Goal: Task Accomplishment & Management: Manage account settings

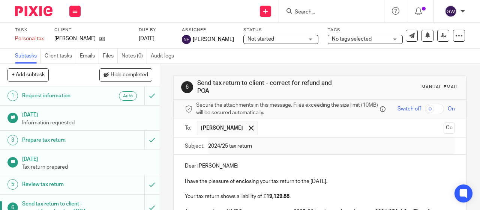
scroll to position [190, 0]
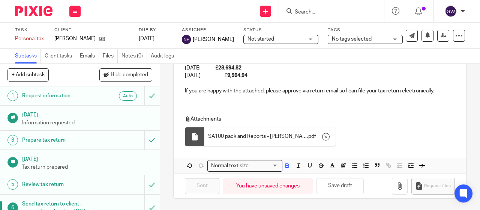
click at [302, 98] on div "Dear Shilpa I have the pleasure of enclosing your tax return to the 5th April 2…" at bounding box center [320, 36] width 292 height 127
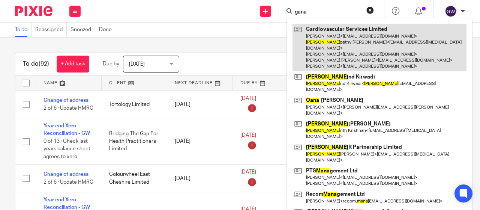
type input "gana"
click at [328, 39] on link at bounding box center [379, 48] width 174 height 48
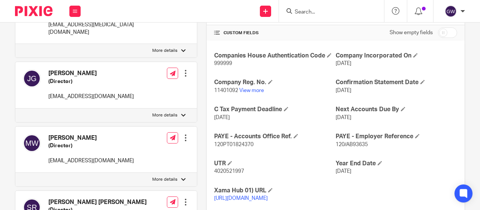
scroll to position [187, 0]
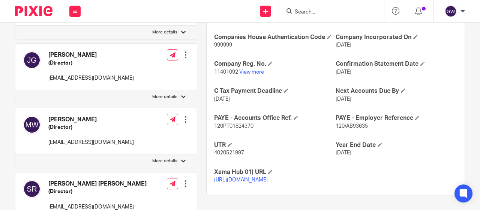
click at [308, 15] on input "Search" at bounding box center [327, 12] width 67 height 7
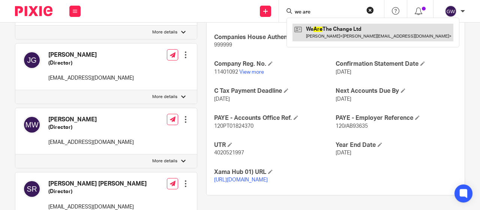
type input "we are"
click at [318, 27] on link at bounding box center [372, 32] width 161 height 17
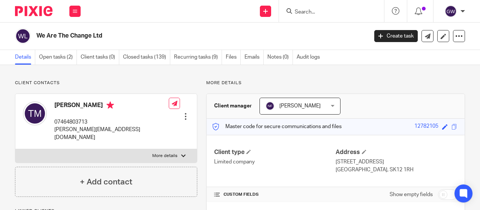
scroll to position [75, 0]
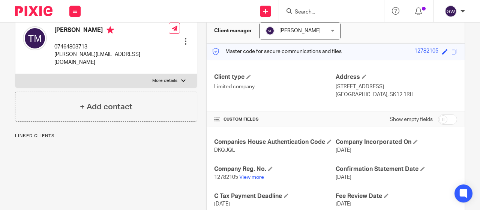
click at [220, 150] on span "DKQJQL" at bounding box center [224, 149] width 21 height 5
copy span "DKQJQL"
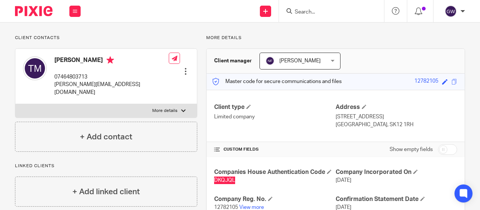
scroll to position [0, 0]
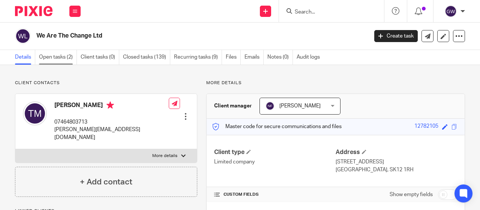
click at [58, 58] on link "Open tasks (2)" at bounding box center [58, 57] width 38 height 15
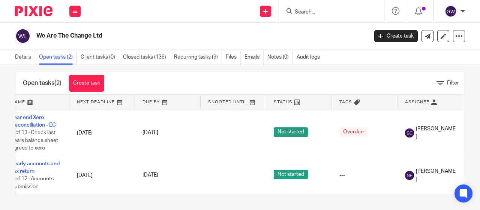
scroll to position [0, 87]
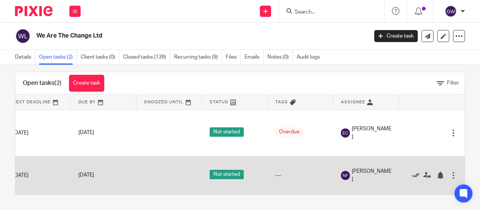
click at [412, 171] on icon at bounding box center [415, 174] width 7 height 7
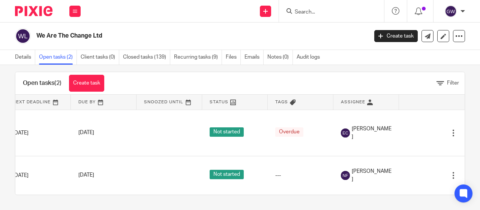
scroll to position [0, 0]
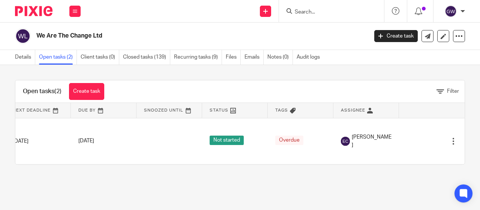
click at [331, 7] on form at bounding box center [334, 10] width 80 height 9
click at [305, 14] on input "Search" at bounding box center [327, 12] width 67 height 7
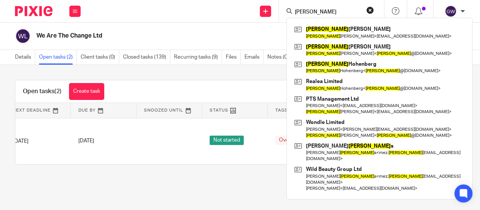
type input "simon"
click at [211, 36] on h2 "We Are The Change Ltd" at bounding box center [166, 36] width 261 height 8
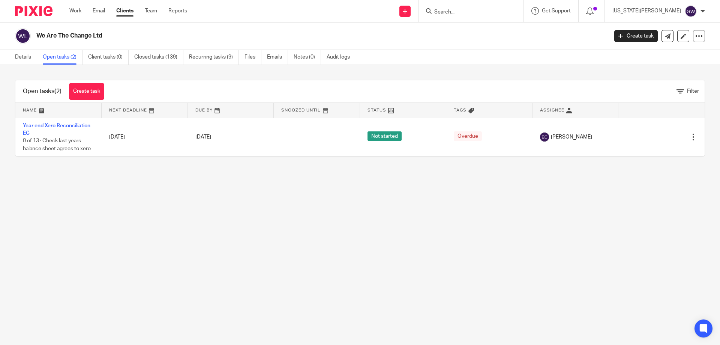
click at [479, 15] on input "Search" at bounding box center [466, 12] width 67 height 7
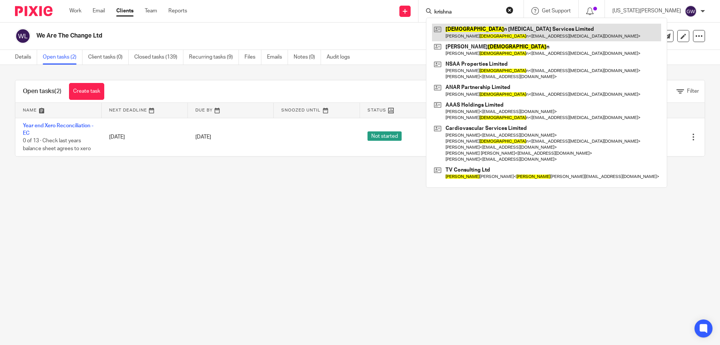
type input "krishna"
click at [479, 39] on link at bounding box center [546, 32] width 229 height 17
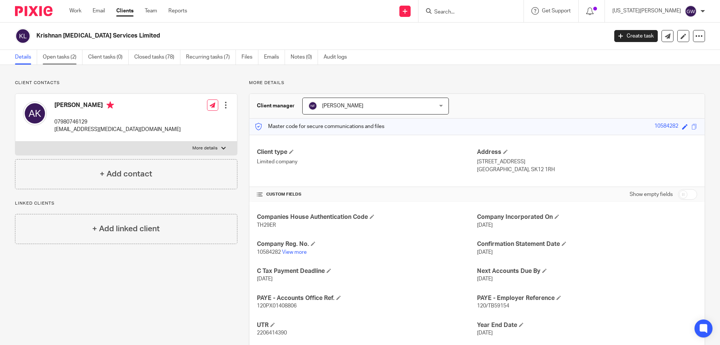
click at [52, 55] on link "Open tasks (2)" at bounding box center [63, 57] width 40 height 15
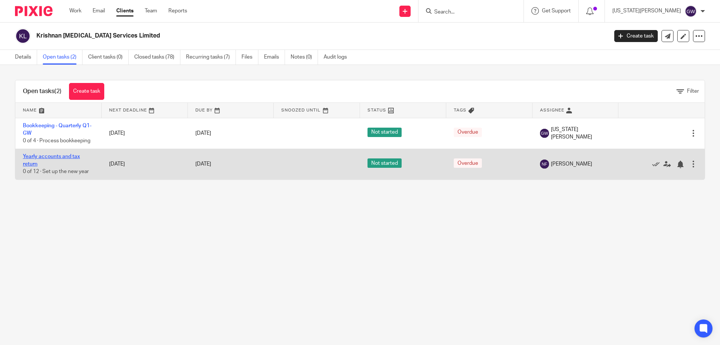
click at [69, 157] on link "Yearly accounts and tax return" at bounding box center [51, 160] width 57 height 13
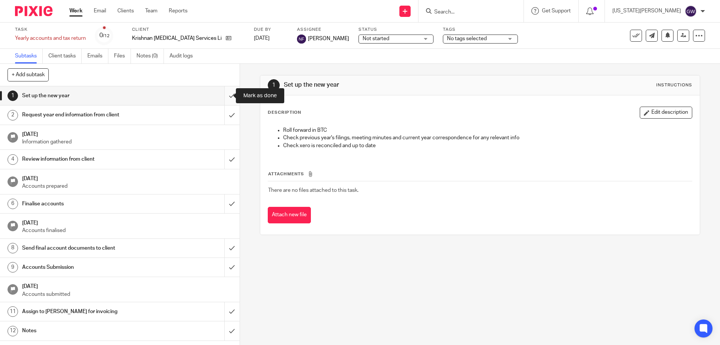
click at [226, 92] on input "submit" at bounding box center [120, 95] width 240 height 19
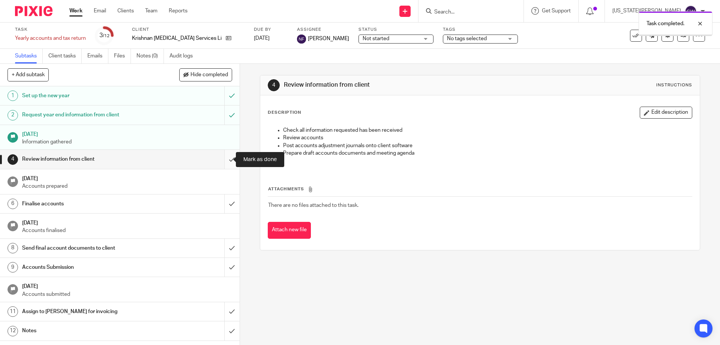
click at [225, 154] on input "submit" at bounding box center [120, 159] width 240 height 19
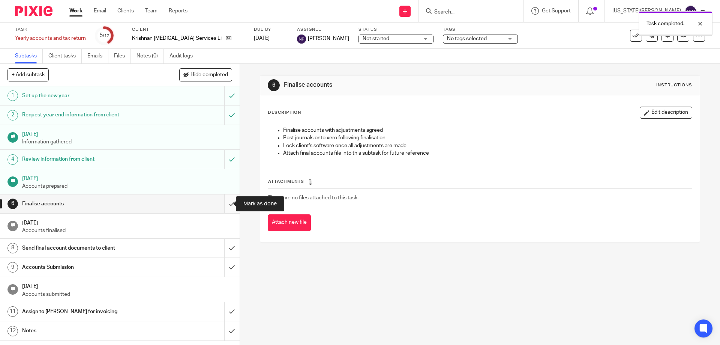
click at [219, 201] on input "submit" at bounding box center [120, 203] width 240 height 19
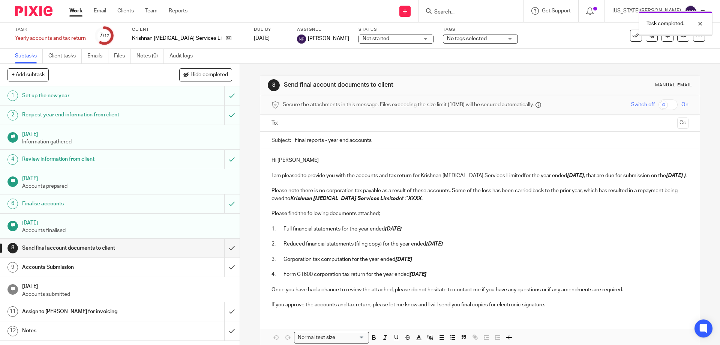
click at [315, 124] on input "text" at bounding box center [479, 123] width 388 height 9
click at [583, 178] on p "I am pleased to provide you with the accounts and tax return for Krishnan Radio…" at bounding box center [479, 176] width 417 height 7
click at [581, 178] on em "31 Jan 2025" at bounding box center [575, 176] width 17 height 5
click at [666, 180] on em "31 Oct 2025 )" at bounding box center [675, 176] width 19 height 5
click at [319, 200] on p "Please note there is no corporation tax payable as a result of these accounts. …" at bounding box center [479, 195] width 417 height 15
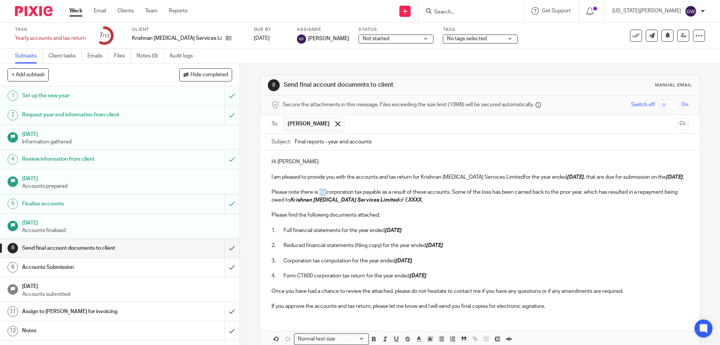
click at [319, 200] on p "Please note there is no corporation tax payable as a result of these accounts. …" at bounding box center [479, 195] width 417 height 15
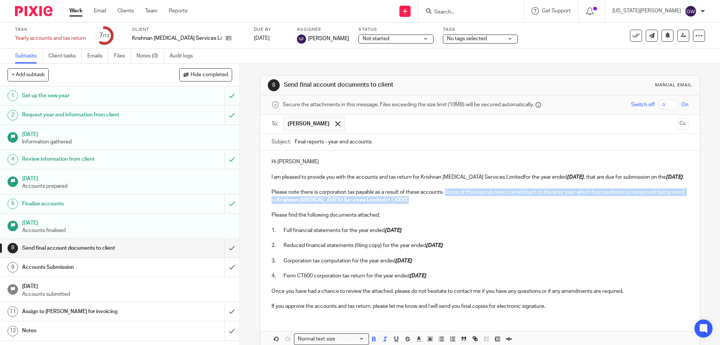
drag, startPoint x: 445, startPoint y: 199, endPoint x: 438, endPoint y: 208, distance: 11.7
click at [438, 204] on p "Please note there is corporation tax payable as a result of these accounts. Som…" at bounding box center [479, 195] width 417 height 15
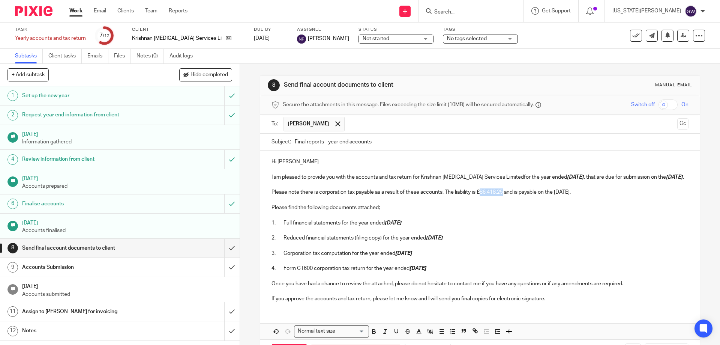
drag, startPoint x: 478, startPoint y: 200, endPoint x: 504, endPoint y: 201, distance: 25.5
click at [504, 196] on p "Please note there is corporation tax payable as a result of these accounts. The…" at bounding box center [479, 191] width 417 height 7
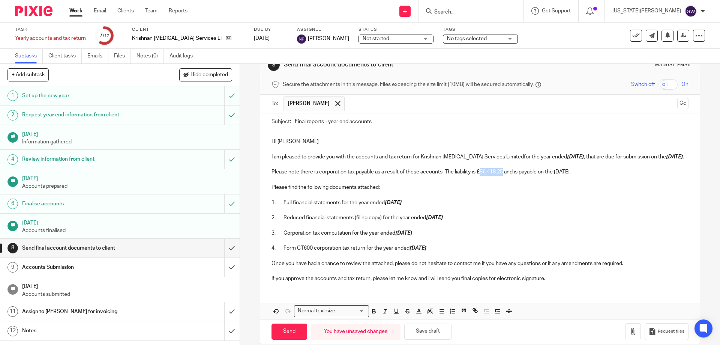
scroll to position [38, 0]
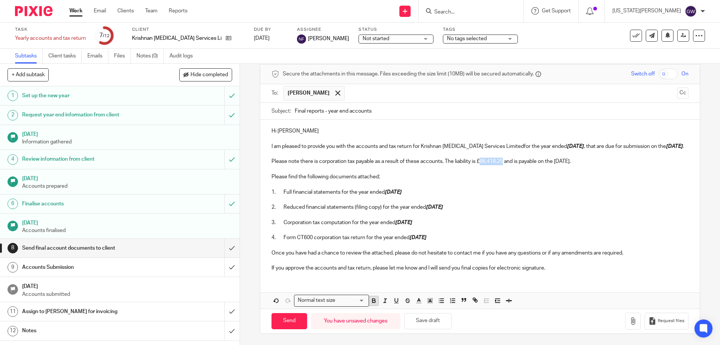
click at [375, 297] on button "button" at bounding box center [373, 300] width 9 height 9
click at [384, 299] on icon "button" at bounding box center [385, 300] width 7 height 7
drag, startPoint x: 557, startPoint y: 160, endPoint x: 602, endPoint y: 158, distance: 45.0
click at [602, 158] on p "Please note there is corporation tax payable as a result of these accounts. The…" at bounding box center [479, 160] width 417 height 7
click at [374, 301] on icon "button" at bounding box center [373, 300] width 7 height 7
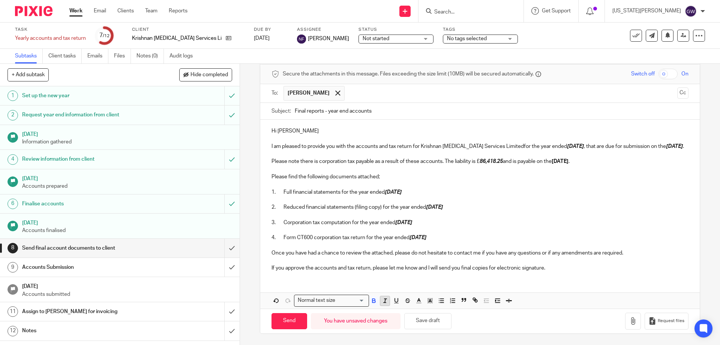
click at [382, 301] on icon "button" at bounding box center [385, 300] width 7 height 7
click at [629, 317] on icon "button" at bounding box center [632, 320] width 7 height 7
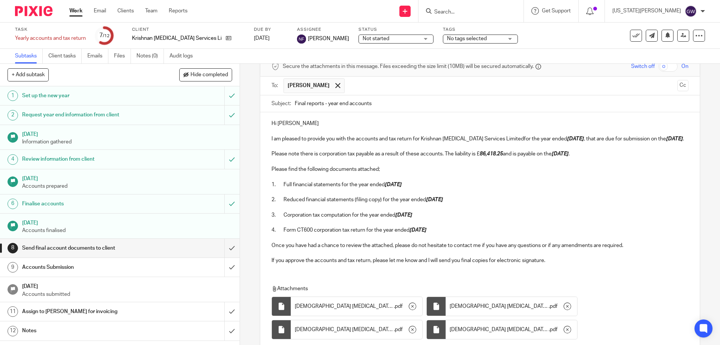
click at [584, 203] on p "2. Reduced financial statements (filing copy) for the year ended 31 Jan 2025" at bounding box center [479, 199] width 417 height 7
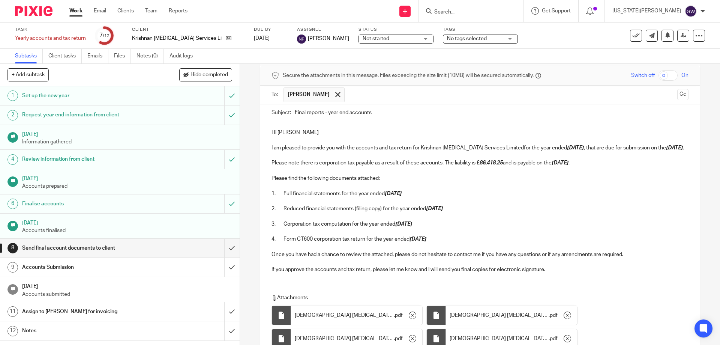
scroll to position [104, 0]
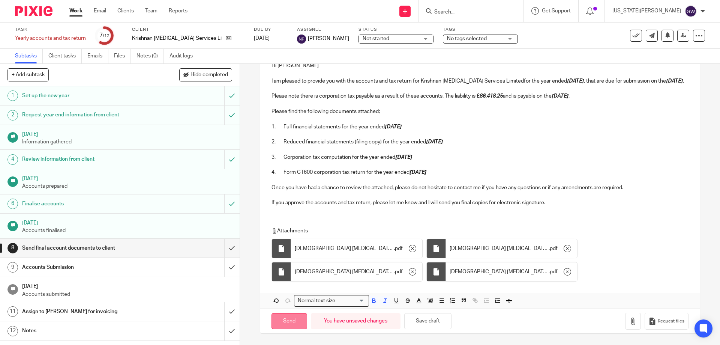
click at [295, 321] on input "Send" at bounding box center [289, 321] width 36 height 16
type input "Sent"
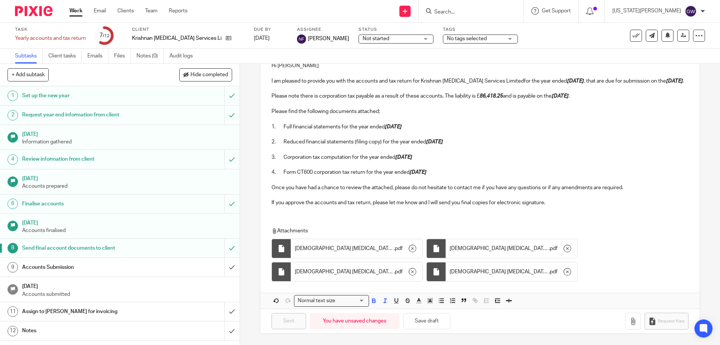
click at [487, 11] on input "Search" at bounding box center [466, 12] width 67 height 7
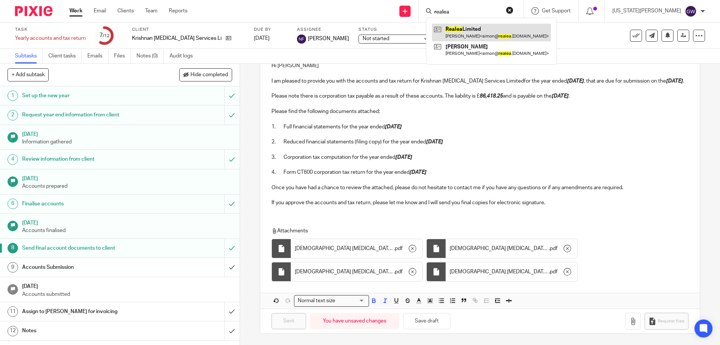
type input "realea"
click at [493, 29] on link at bounding box center [491, 32] width 119 height 17
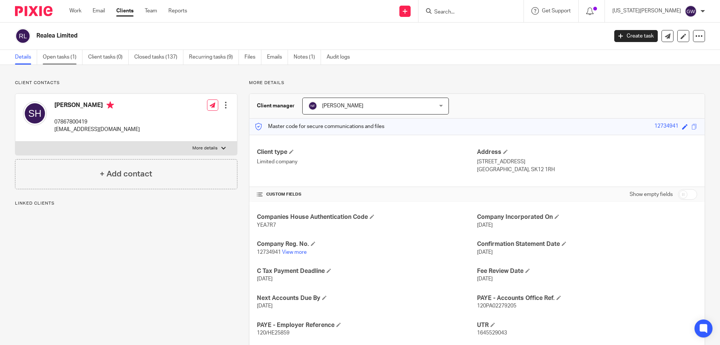
click at [51, 58] on link "Open tasks (1)" at bounding box center [63, 57] width 40 height 15
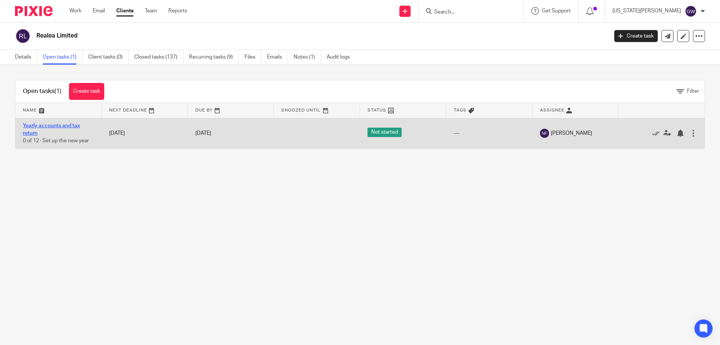
click at [70, 124] on link "Yearly accounts and tax return" at bounding box center [51, 129] width 57 height 13
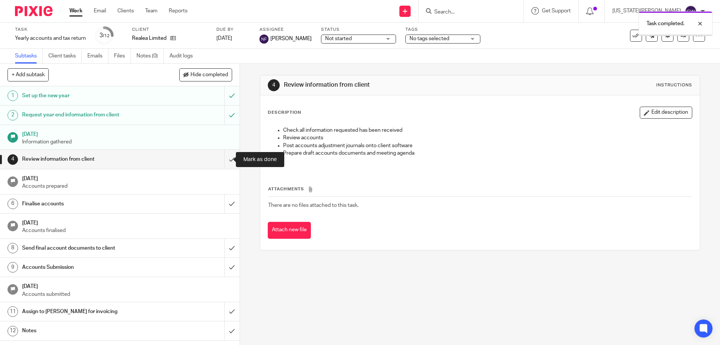
click at [226, 153] on input "submit" at bounding box center [120, 159] width 240 height 19
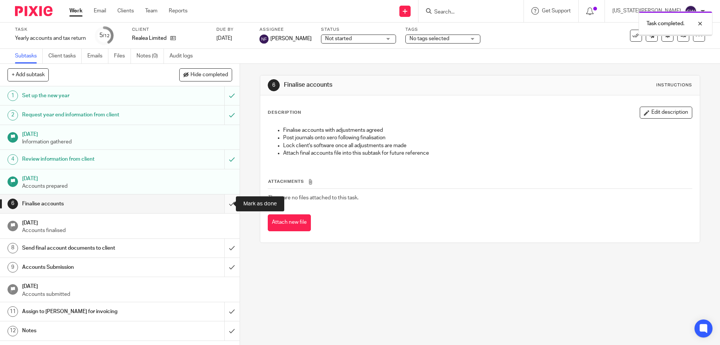
click at [228, 196] on input "submit" at bounding box center [120, 203] width 240 height 19
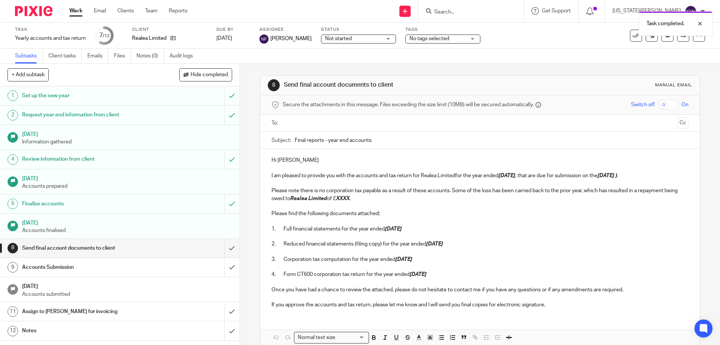
click at [297, 129] on ul at bounding box center [479, 123] width 393 height 12
click at [298, 127] on input "text" at bounding box center [479, 123] width 388 height 9
click at [617, 177] on em "[DATE] )" at bounding box center [606, 176] width 19 height 5
click at [644, 178] on p "I am pleased to provide you with the accounts and tax return for Realea Limited…" at bounding box center [479, 176] width 417 height 7
click at [453, 178] on p "I am pleased to provide you with the accounts and tax return for Realea Limited…" at bounding box center [479, 176] width 417 height 7
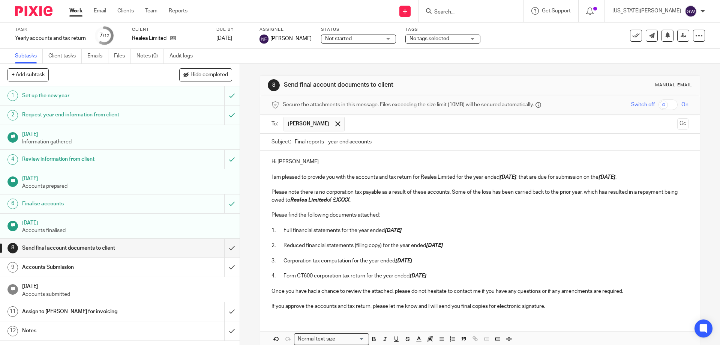
click at [322, 190] on p "Please note there is no corporation tax payable as a result of these accounts. …" at bounding box center [479, 195] width 417 height 15
click at [320, 191] on p "Please note there is no corporation tax payable as a result of these accounts. …" at bounding box center [479, 195] width 417 height 15
drag, startPoint x: 358, startPoint y: 201, endPoint x: 444, endPoint y: 193, distance: 86.2
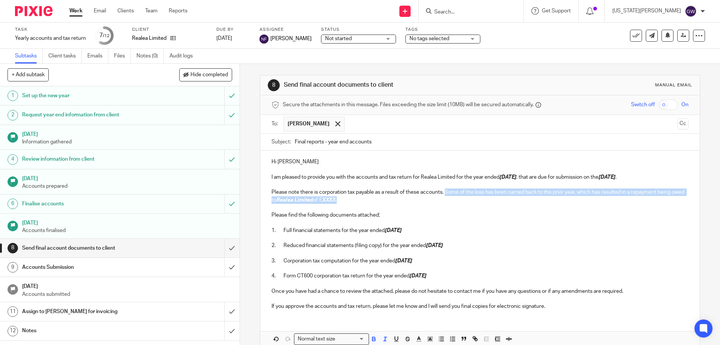
click at [444, 193] on p "Please note there is corporation tax payable as a result of these accounts. Som…" at bounding box center [479, 195] width 417 height 15
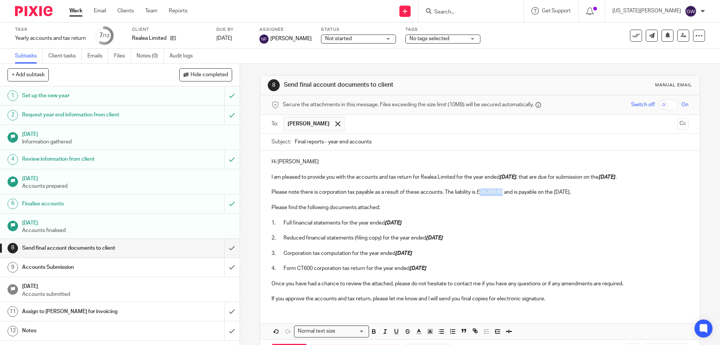
drag, startPoint x: 478, startPoint y: 192, endPoint x: 503, endPoint y: 191, distance: 24.8
click at [503, 191] on p "Please note there is corporation tax payable as a result of these accounts. The…" at bounding box center [479, 191] width 417 height 7
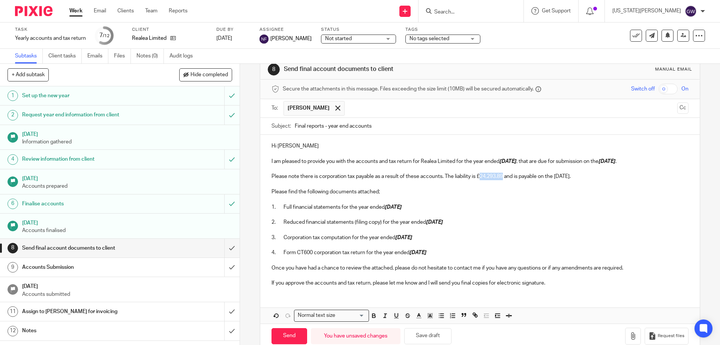
scroll to position [31, 0]
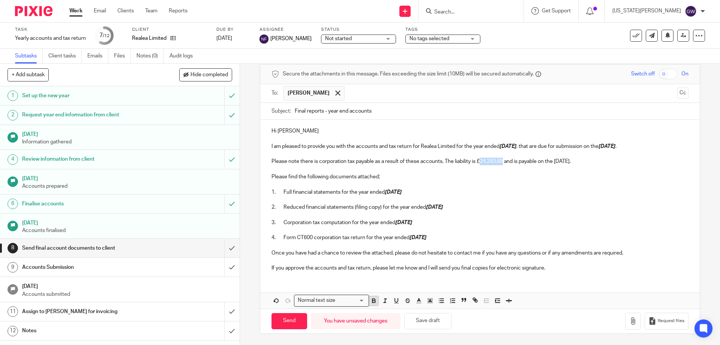
click at [369, 296] on button "button" at bounding box center [373, 300] width 9 height 9
drag, startPoint x: 556, startPoint y: 161, endPoint x: 587, endPoint y: 165, distance: 31.4
click at [587, 165] on div "Hi Simon I am pleased to provide you with the accounts and tax return for Reale…" at bounding box center [479, 198] width 439 height 157
click at [366, 302] on div "Loading..." at bounding box center [366, 299] width 3 height 9
click at [372, 301] on icon "button" at bounding box center [373, 301] width 3 height 2
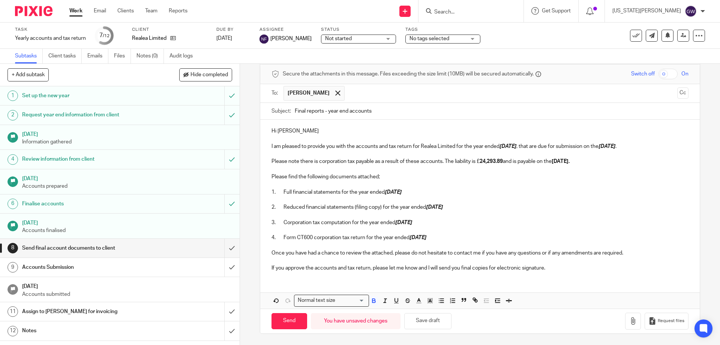
click at [534, 201] on p at bounding box center [479, 199] width 417 height 7
click at [629, 324] on icon "button" at bounding box center [632, 320] width 7 height 7
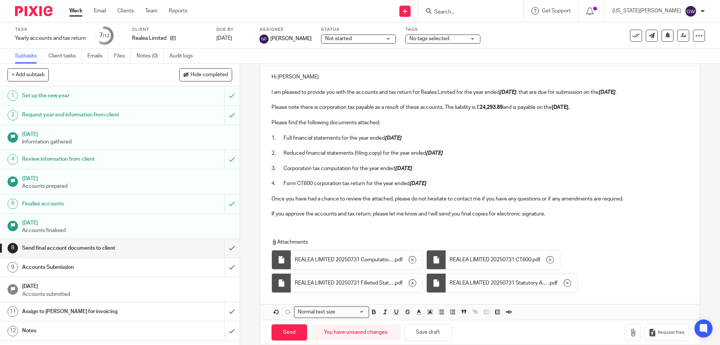
scroll to position [96, 0]
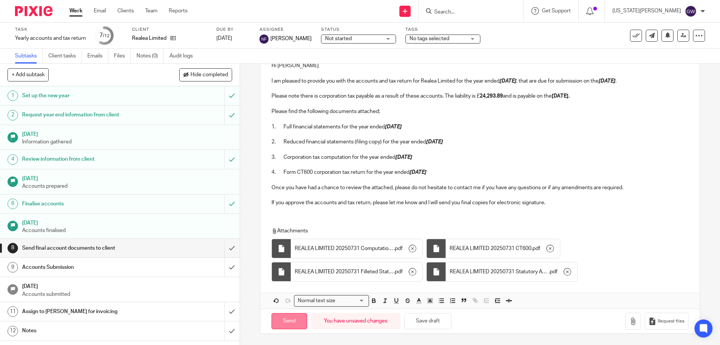
click at [290, 327] on input "Send" at bounding box center [289, 321] width 36 height 16
type input "Sent"
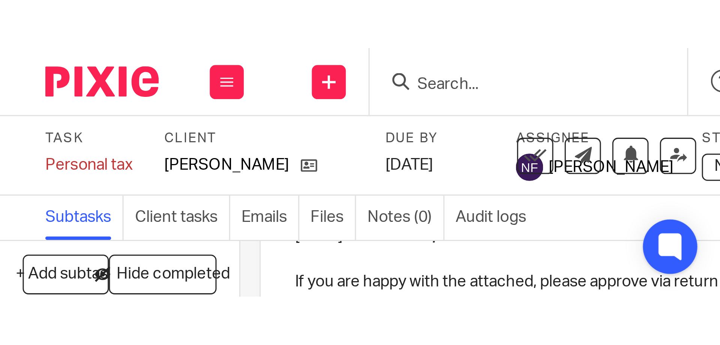
scroll to position [43, 0]
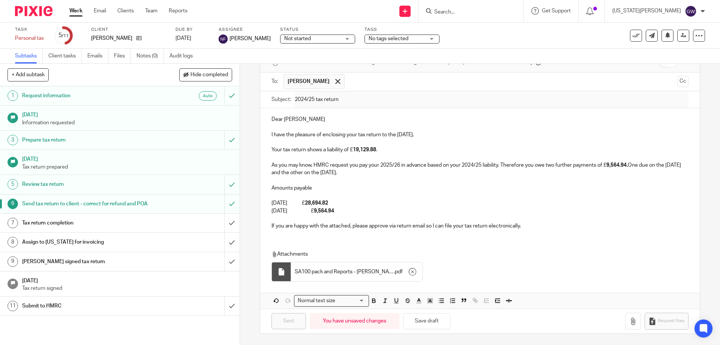
click at [479, 9] on input "Search" at bounding box center [466, 12] width 67 height 7
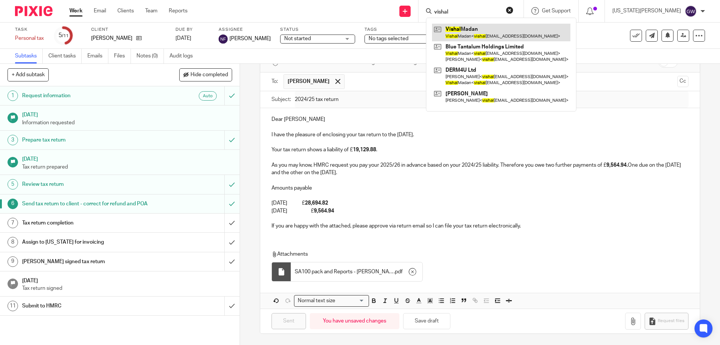
type input "vishal"
click at [479, 26] on link at bounding box center [501, 32] width 138 height 17
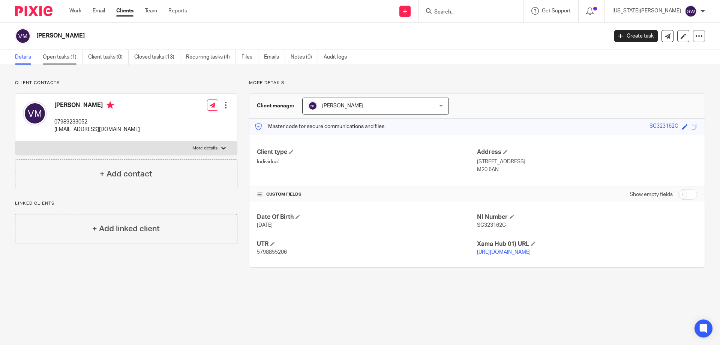
click at [54, 60] on link "Open tasks (1)" at bounding box center [63, 57] width 40 height 15
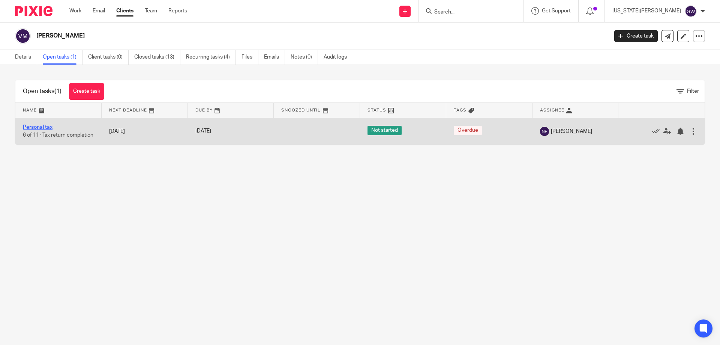
click at [40, 124] on link "Personal tax" at bounding box center [38, 126] width 30 height 5
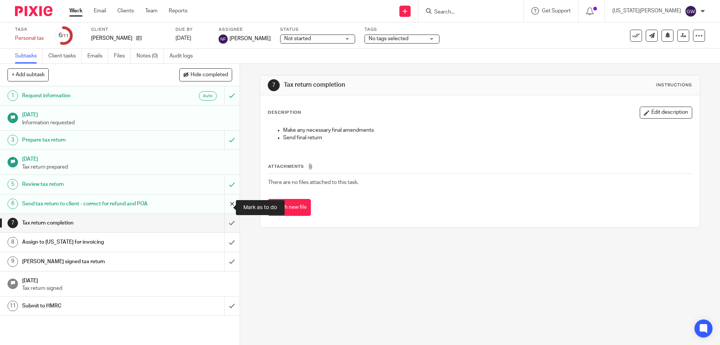
click at [227, 208] on input "submit" at bounding box center [120, 203] width 240 height 19
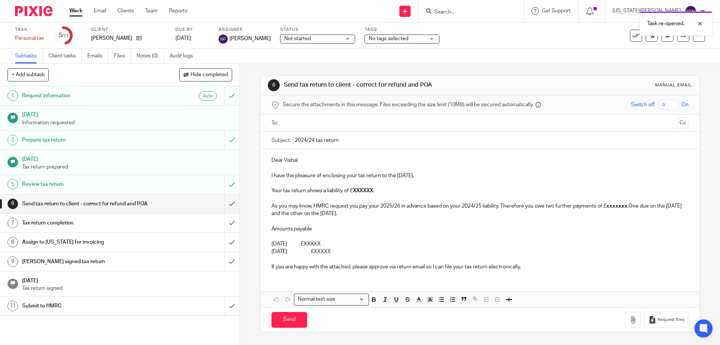
click at [315, 134] on input "2024/24 tax return" at bounding box center [491, 140] width 393 height 17
click at [310, 126] on input "text" at bounding box center [479, 123] width 388 height 9
click at [311, 141] on input "2024/24 tax return" at bounding box center [491, 141] width 393 height 17
type input "2024/25 tax return"
click at [353, 190] on strong "XXXXXX" at bounding box center [363, 191] width 20 height 5
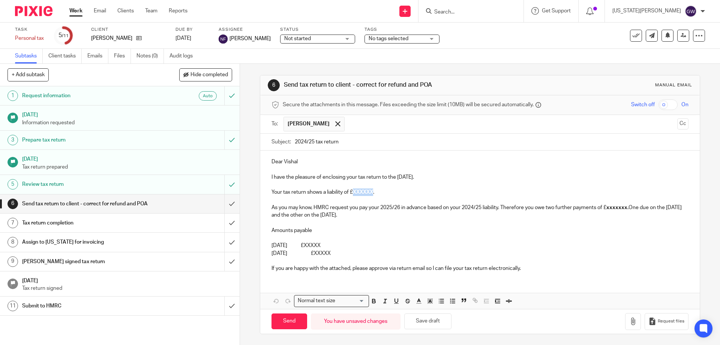
click at [353, 190] on strong "XXXXXX" at bounding box center [363, 191] width 20 height 5
drag, startPoint x: 379, startPoint y: 192, endPoint x: 454, endPoint y: 193, distance: 75.4
click at [454, 193] on strong "42,406.36, of which you have already paid £15,886.36" at bounding box center [418, 191] width 130 height 5
click at [376, 297] on button "button" at bounding box center [373, 300] width 9 height 9
click at [532, 202] on p at bounding box center [479, 199] width 417 height 7
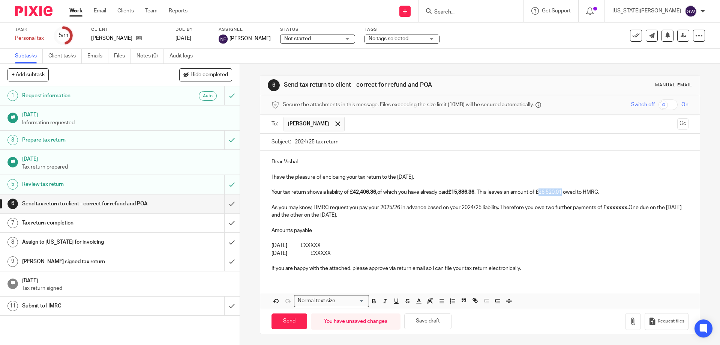
drag, startPoint x: 543, startPoint y: 191, endPoint x: 566, endPoint y: 192, distance: 22.9
click at [566, 192] on p "Your tax return shows a liability of £ 42,406.36, of which you have already pai…" at bounding box center [479, 191] width 417 height 7
click at [375, 306] on span at bounding box center [389, 301] width 45 height 11
click at [369, 297] on button "button" at bounding box center [373, 300] width 9 height 9
click at [586, 228] on p "Amounts payable" at bounding box center [479, 229] width 417 height 7
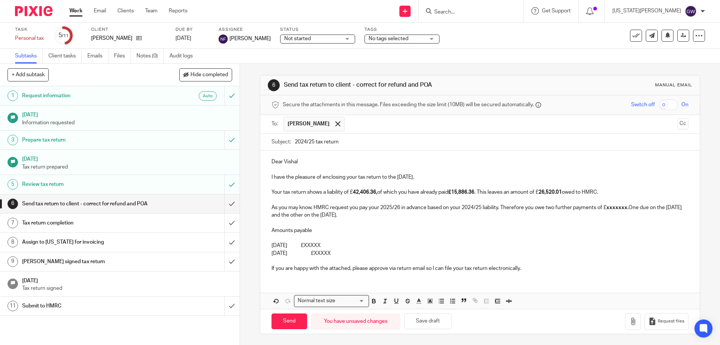
click at [291, 205] on p "As you may know, HMRC request you pay your 2025/26 in advance based on your 202…" at bounding box center [479, 211] width 417 height 15
click at [611, 205] on strong "xxxxxxx." at bounding box center [606, 207] width 22 height 5
click at [329, 246] on p "[DATE] £XXXXX" at bounding box center [479, 244] width 417 height 7
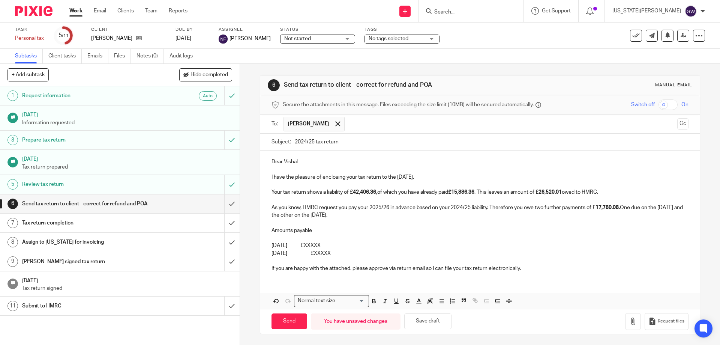
click at [338, 246] on p "[DATE] £XXXXX" at bounding box center [479, 244] width 417 height 7
click at [342, 254] on p "[DATE] £XXXXX" at bounding box center [479, 252] width 417 height 7
click at [328, 244] on p "31st January 2026 £44,300.09" at bounding box center [479, 244] width 417 height 7
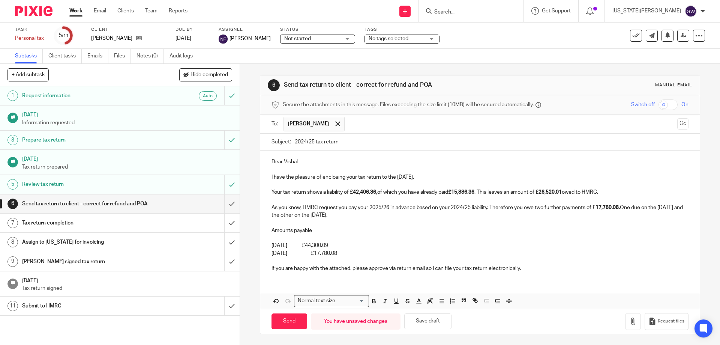
drag, startPoint x: 331, startPoint y: 244, endPoint x: 355, endPoint y: 248, distance: 24.6
click at [355, 248] on p "31st January 2026 £44,300.09" at bounding box center [479, 244] width 417 height 7
click at [372, 303] on icon "button" at bounding box center [373, 302] width 3 height 2
drag, startPoint x: 333, startPoint y: 252, endPoint x: 358, endPoint y: 257, distance: 25.6
click at [358, 257] on div "Dear Vishal I have the pleasure of enclosing your tax return to the 5th April 2…" at bounding box center [479, 213] width 439 height 127
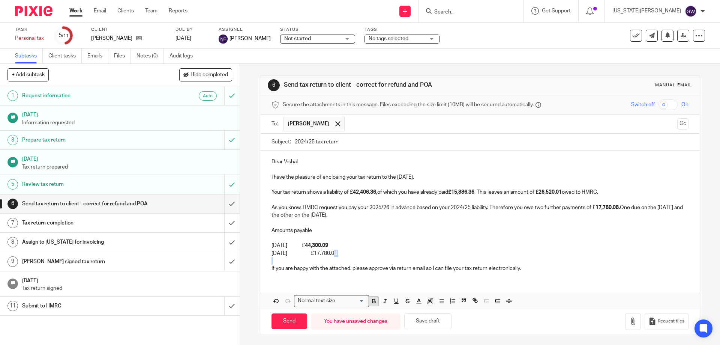
click at [374, 301] on icon "button" at bounding box center [373, 300] width 7 height 7
click at [365, 257] on p at bounding box center [479, 260] width 417 height 7
click at [629, 324] on icon "button" at bounding box center [632, 320] width 7 height 7
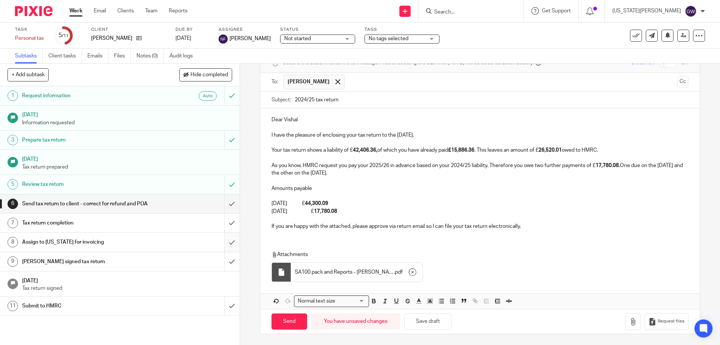
scroll to position [43, 0]
click at [297, 322] on input "Send" at bounding box center [289, 321] width 36 height 16
type input "Sent"
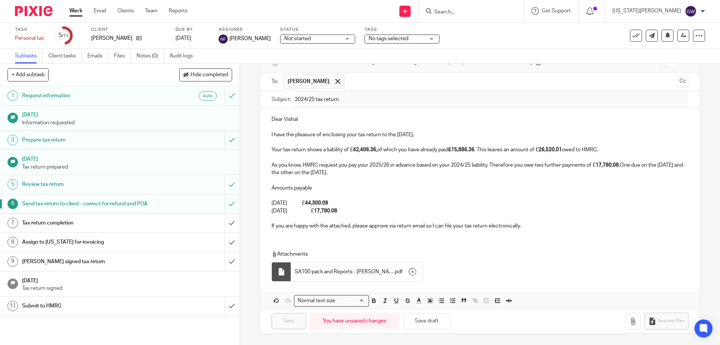
click at [495, 9] on input "Search" at bounding box center [466, 12] width 67 height 7
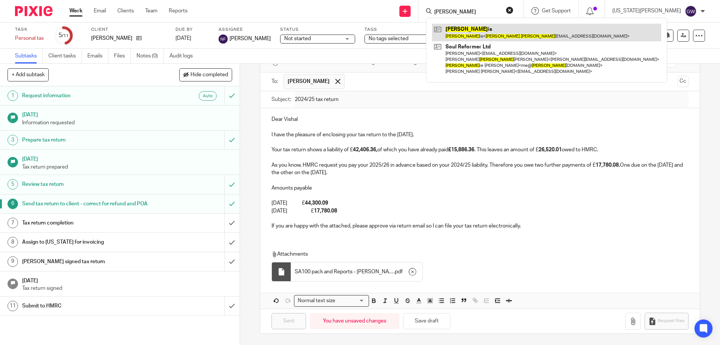
type input "john harr"
click at [503, 26] on link at bounding box center [546, 32] width 229 height 17
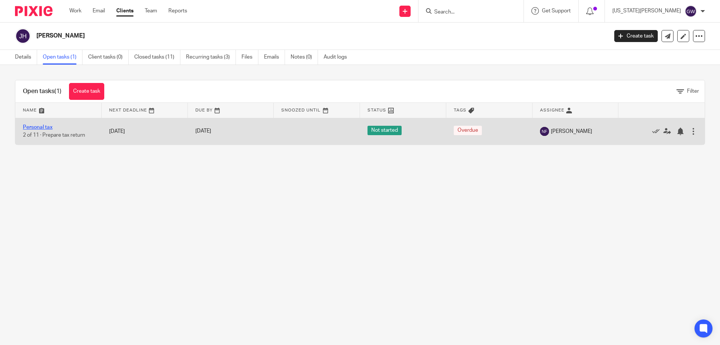
click at [48, 128] on link "Personal tax" at bounding box center [38, 126] width 30 height 5
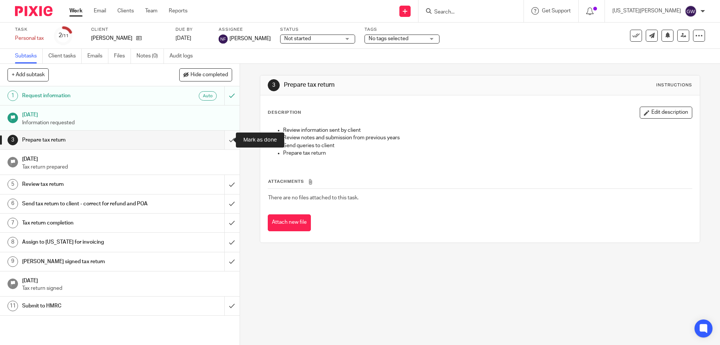
click at [228, 135] on input "submit" at bounding box center [120, 139] width 240 height 19
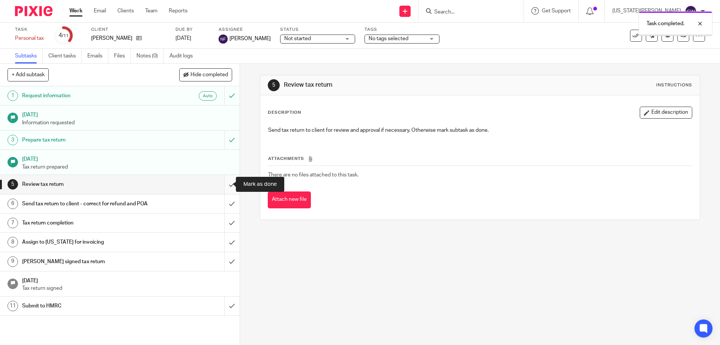
click at [228, 178] on input "submit" at bounding box center [120, 184] width 240 height 19
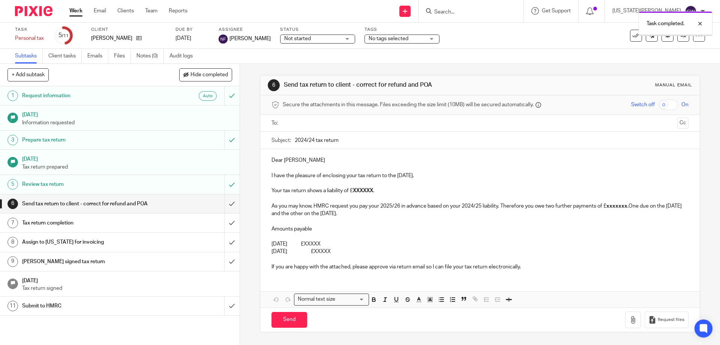
click at [426, 200] on p at bounding box center [479, 198] width 417 height 7
click at [361, 190] on strong "XXXXXX" at bounding box center [363, 190] width 20 height 5
drag, startPoint x: 358, startPoint y: 254, endPoint x: 267, endPoint y: 204, distance: 104.5
click at [267, 204] on div "Dear John I have the pleasure of enclosing your tax return to the 5th April 202…" at bounding box center [479, 212] width 439 height 127
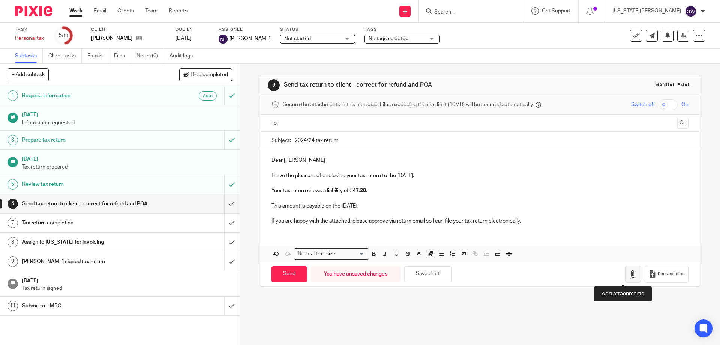
click at [629, 275] on icon "button" at bounding box center [632, 273] width 7 height 7
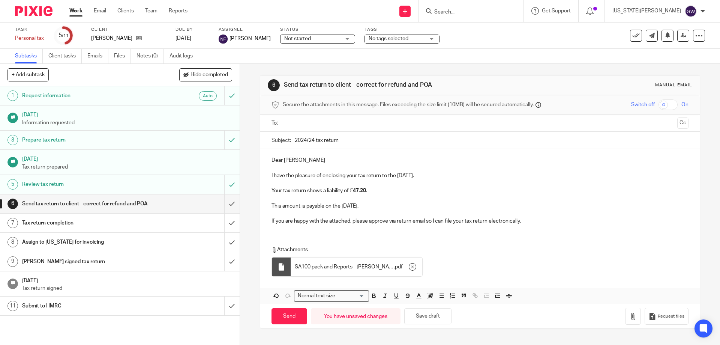
click at [319, 105] on span "Secure the attachments in this message. Files exceeding the size limit (10MB) w…" at bounding box center [408, 104] width 251 height 7
click at [331, 121] on input "text" at bounding box center [479, 123] width 388 height 9
click at [286, 319] on input "Send" at bounding box center [289, 318] width 36 height 16
type input "Sent"
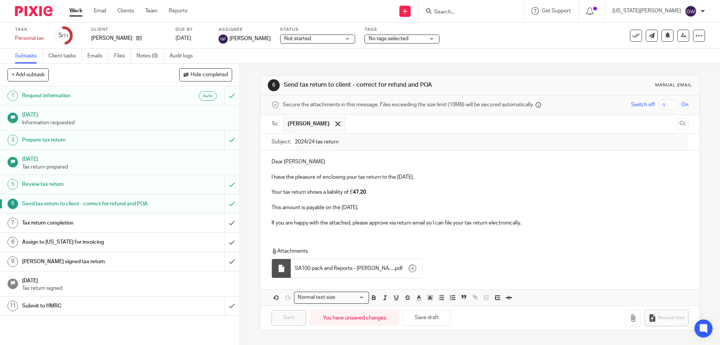
click at [478, 9] on input "Search" at bounding box center [466, 12] width 67 height 7
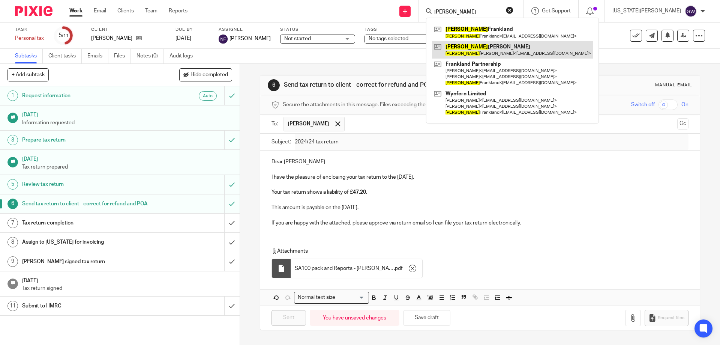
type input "jason"
click at [528, 54] on link at bounding box center [512, 49] width 161 height 17
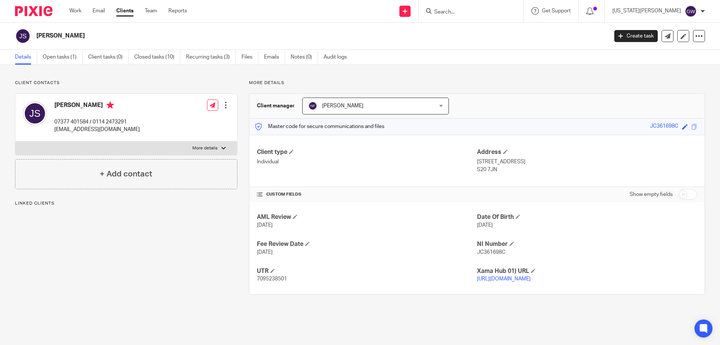
click at [70, 60] on link "Open tasks (1)" at bounding box center [63, 57] width 40 height 15
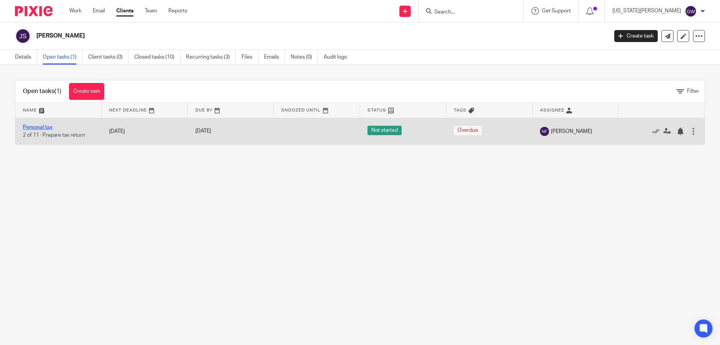
click at [46, 125] on link "Personal tax" at bounding box center [38, 126] width 30 height 5
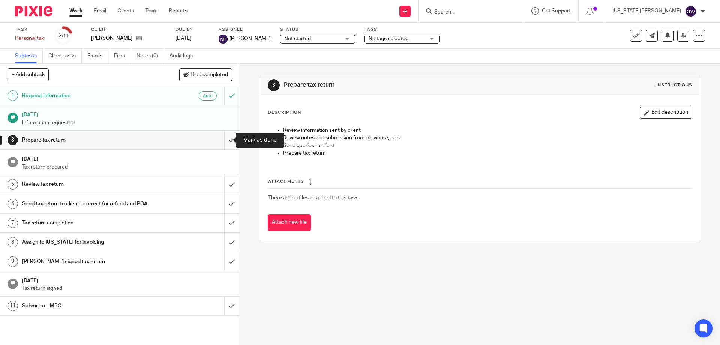
click at [227, 139] on input "submit" at bounding box center [120, 139] width 240 height 19
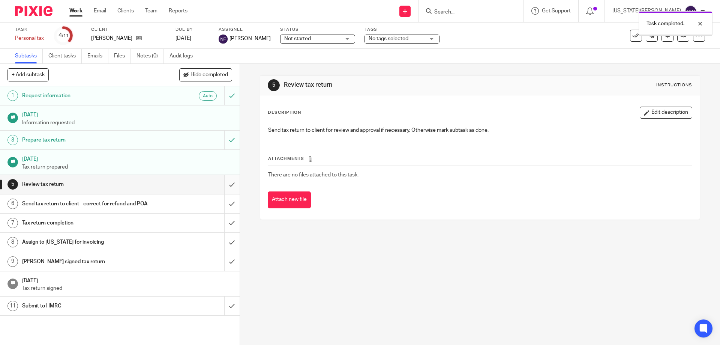
click at [224, 177] on input "submit" at bounding box center [120, 184] width 240 height 19
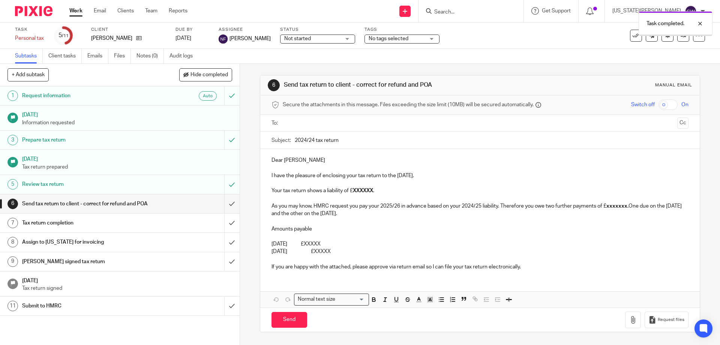
click at [298, 117] on ul at bounding box center [479, 123] width 393 height 12
click at [302, 126] on input "text" at bounding box center [479, 123] width 388 height 9
click at [312, 142] on input "2024/24 tax return" at bounding box center [491, 141] width 393 height 17
type input "2024/25 tax return"
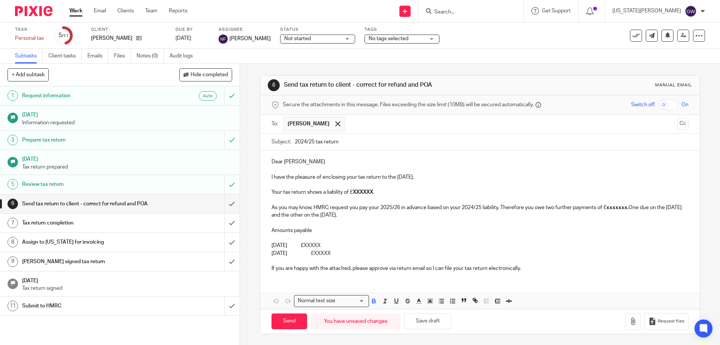
drag, startPoint x: 357, startPoint y: 256, endPoint x: 351, endPoint y: 192, distance: 64.5
click at [351, 192] on div "Dear [PERSON_NAME] I have the pleasure of enclosing your tax return to the [DAT…" at bounding box center [479, 213] width 439 height 127
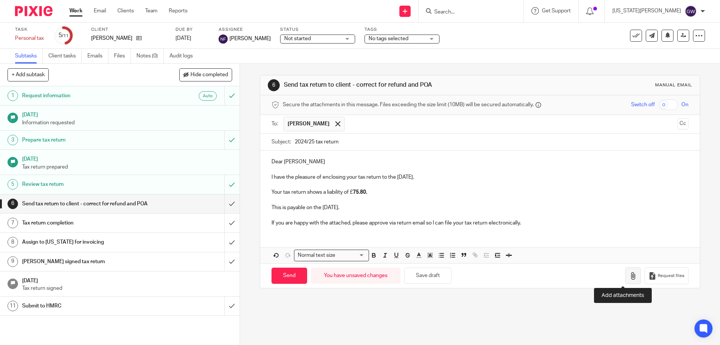
click at [629, 275] on icon "button" at bounding box center [632, 275] width 7 height 7
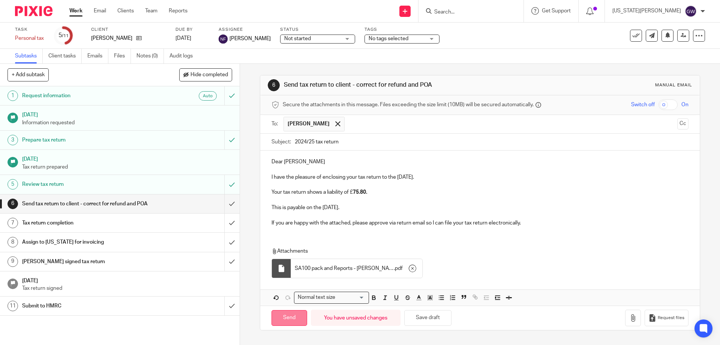
click at [284, 315] on input "Send" at bounding box center [289, 318] width 36 height 16
type input "Sent"
